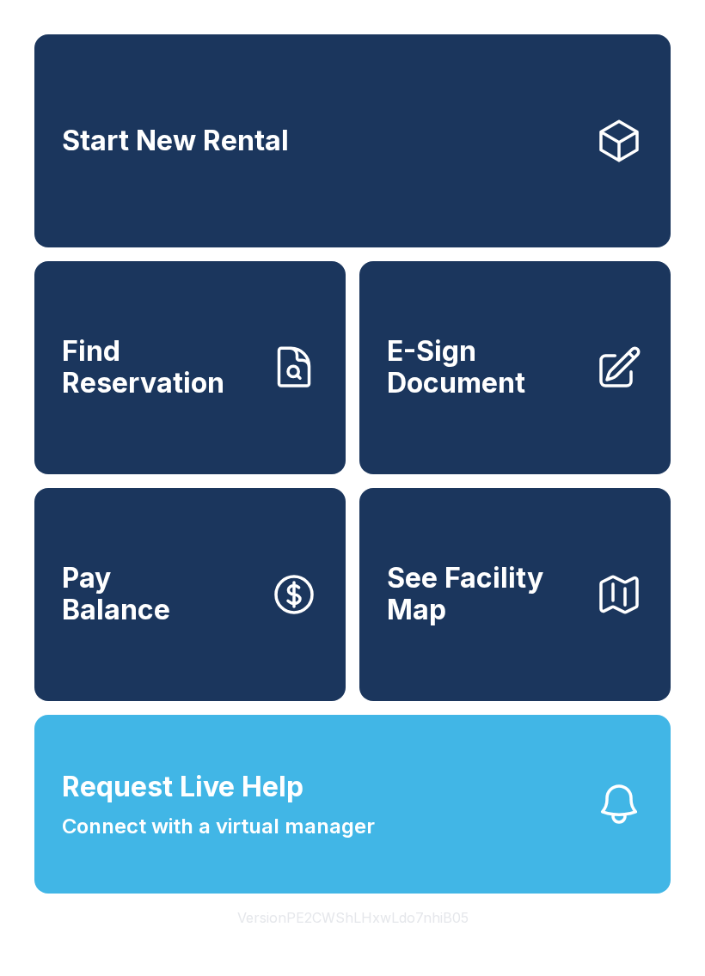
click at [302, 842] on span "Connect with a virtual manager" at bounding box center [218, 826] width 313 height 31
click at [510, 399] on span "E-Sign Document" at bounding box center [484, 367] width 194 height 63
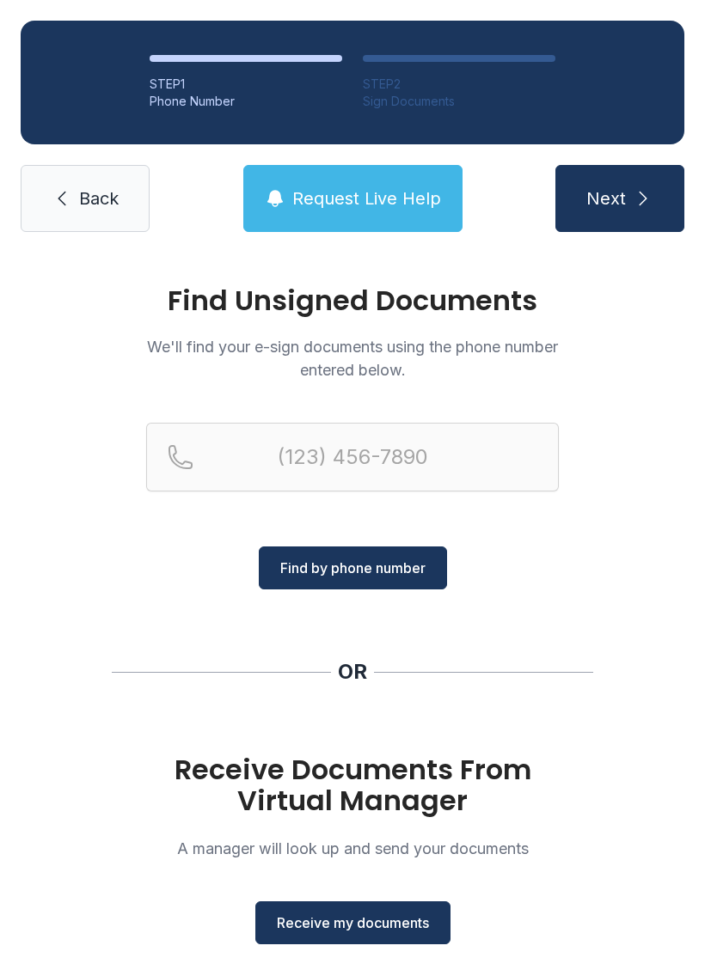
click at [348, 935] on button "Receive my documents" at bounding box center [352, 922] width 195 height 43
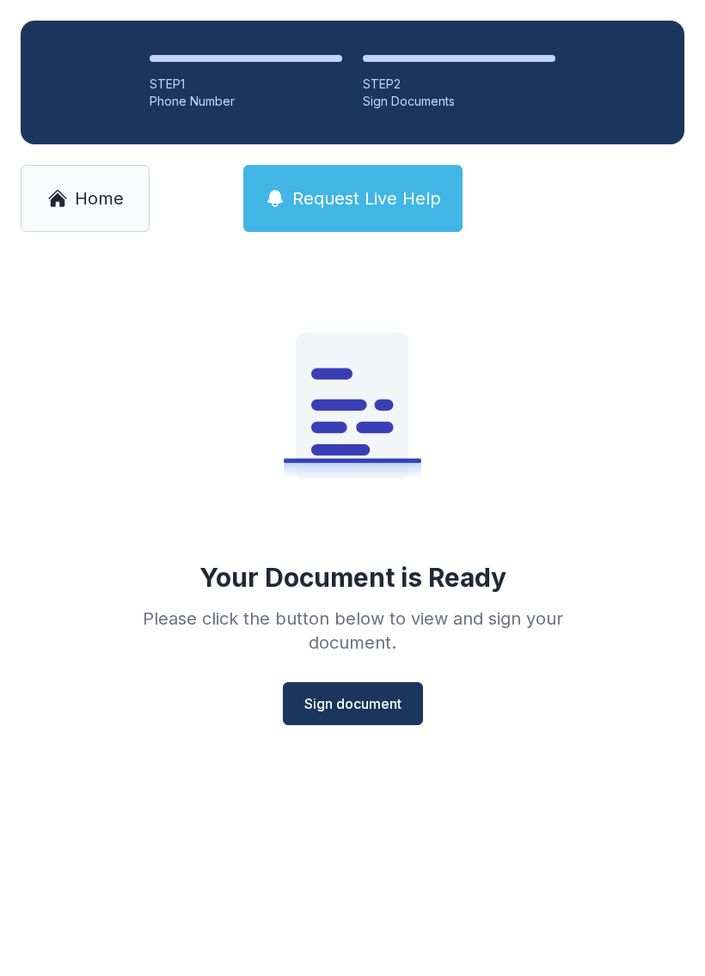
click at [364, 700] on span "Sign document" at bounding box center [352, 704] width 97 height 21
click at [365, 710] on span "Sign document" at bounding box center [352, 704] width 97 height 21
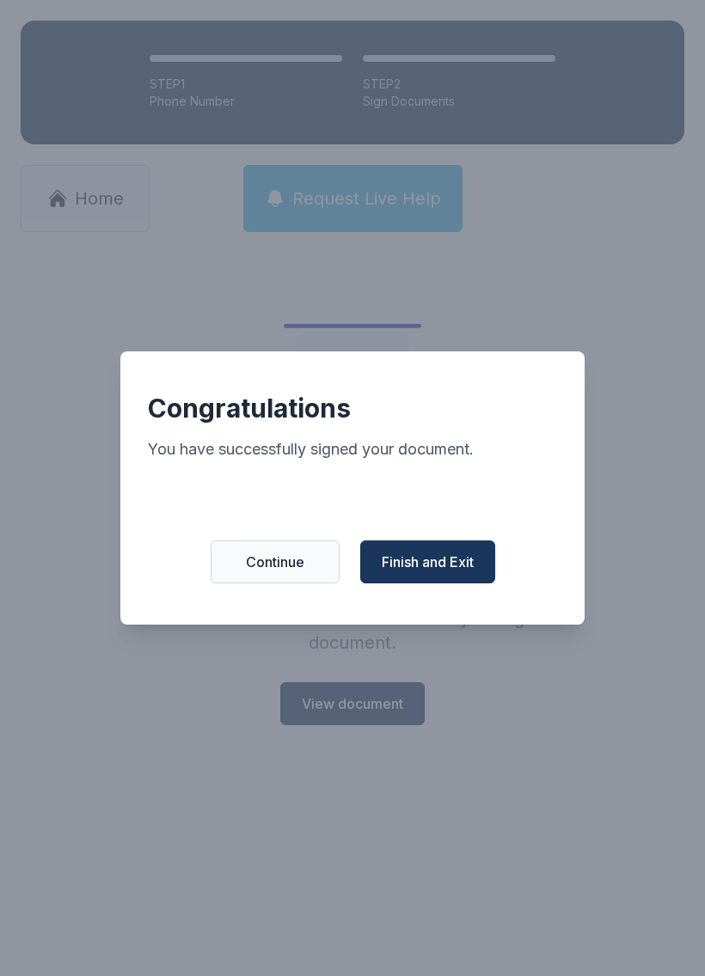
click at [431, 565] on span "Finish and Exit" at bounding box center [428, 562] width 92 height 21
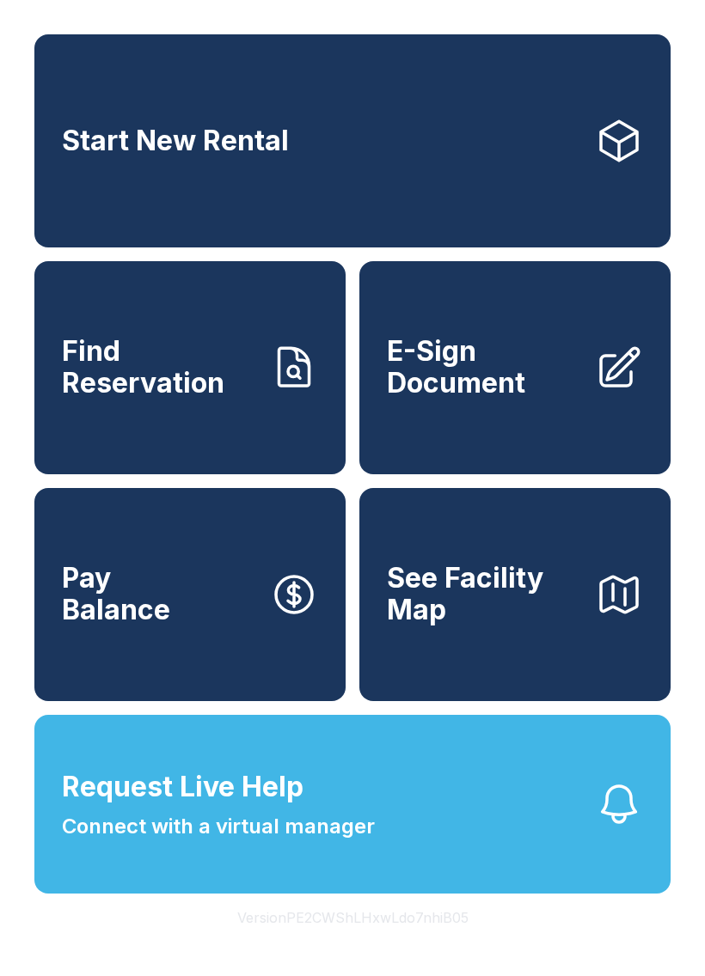
click at [10, 921] on div "Start New Rental Find Reservation E-Sign Document Pay Balance See Facility Map …" at bounding box center [352, 488] width 705 height 976
click at [10, 920] on div "Start New Rental Find Reservation E-Sign Document Pay Balance See Facility Map …" at bounding box center [352, 488] width 705 height 976
click at [464, 399] on span "E-Sign Document" at bounding box center [484, 367] width 194 height 63
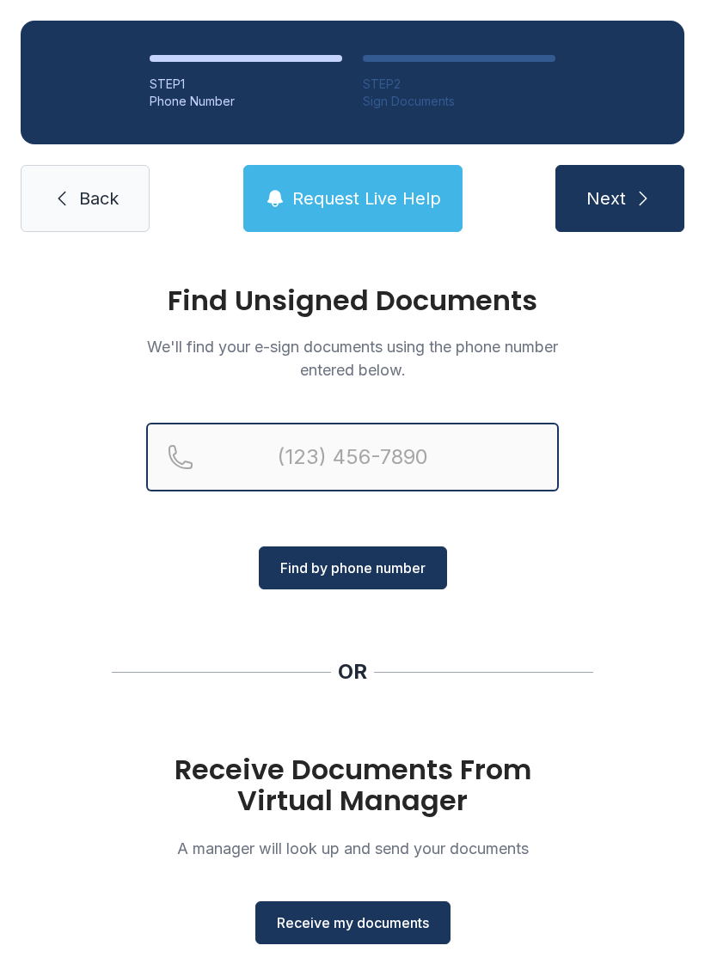
click at [302, 453] on input "Reservation phone number" at bounding box center [352, 457] width 412 height 69
type input "("
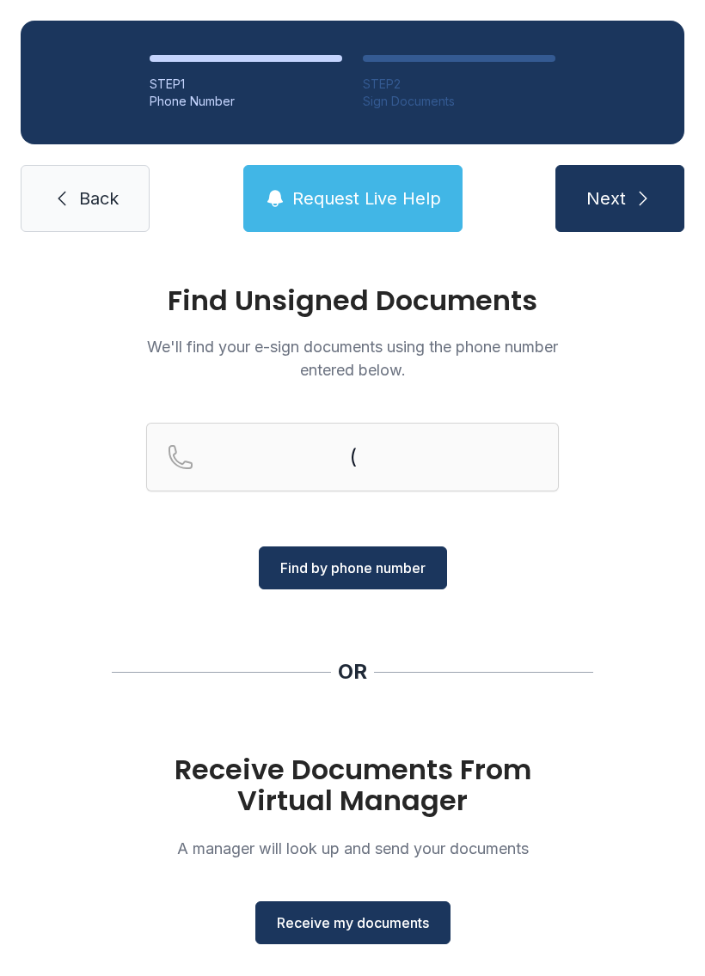
click at [388, 192] on span "Request Live Help" at bounding box center [366, 198] width 149 height 24
click at [666, 420] on div "Request Live Help A Virtual Manager has been alerted and will be with you short…" at bounding box center [352, 488] width 705 height 976
click at [396, 916] on span "Receive my documents" at bounding box center [353, 923] width 152 height 21
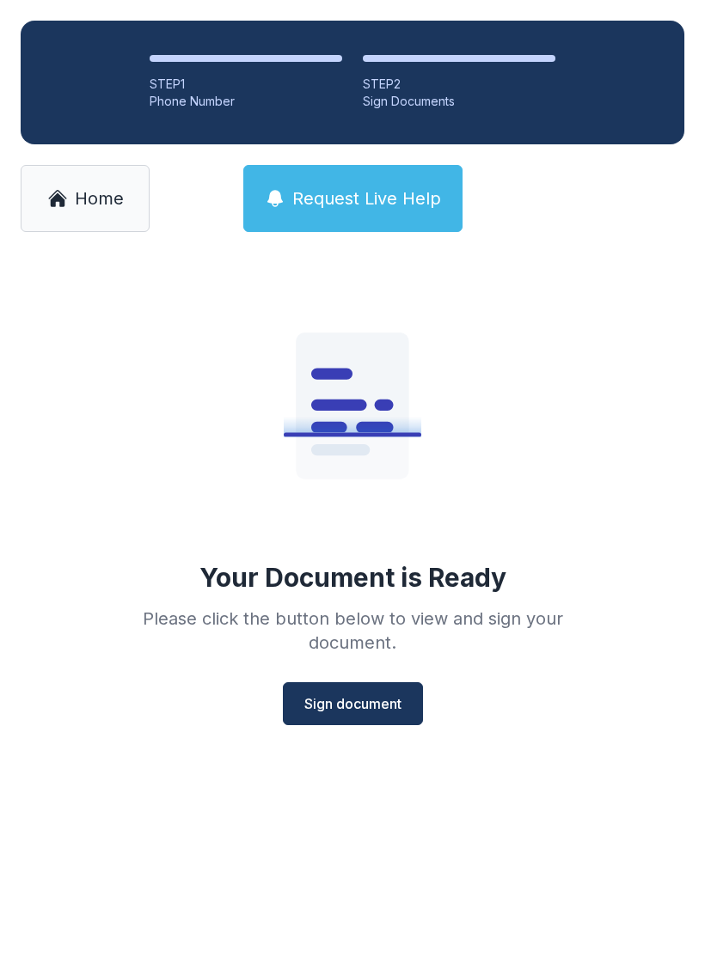
click at [371, 694] on span "Sign document" at bounding box center [352, 704] width 97 height 21
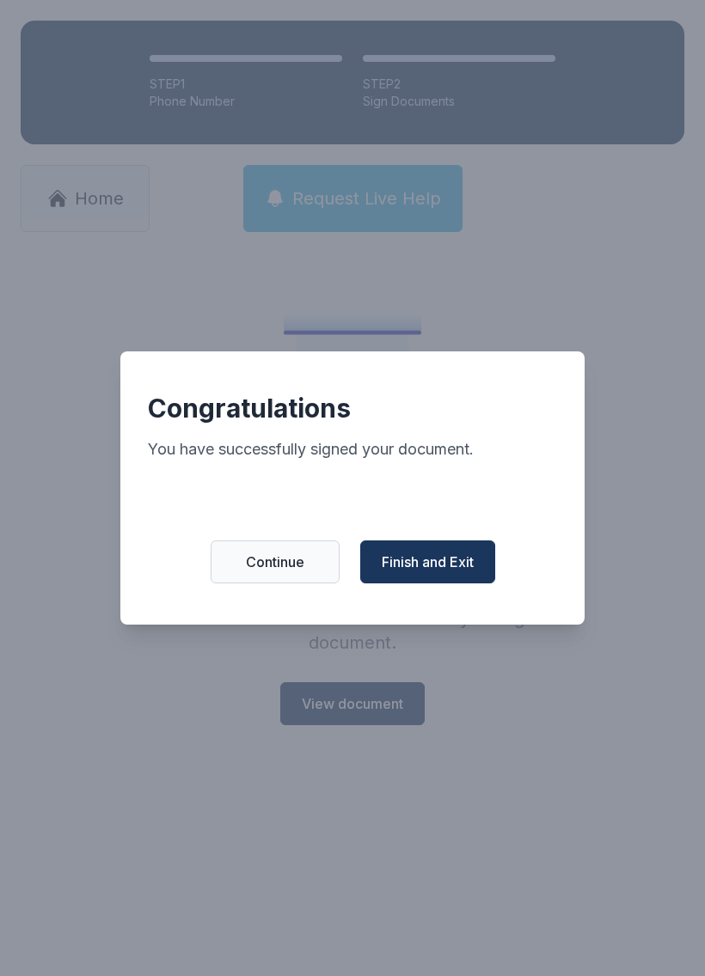
click at [433, 565] on span "Finish and Exit" at bounding box center [428, 562] width 92 height 21
